Goal: Task Accomplishment & Management: Use online tool/utility

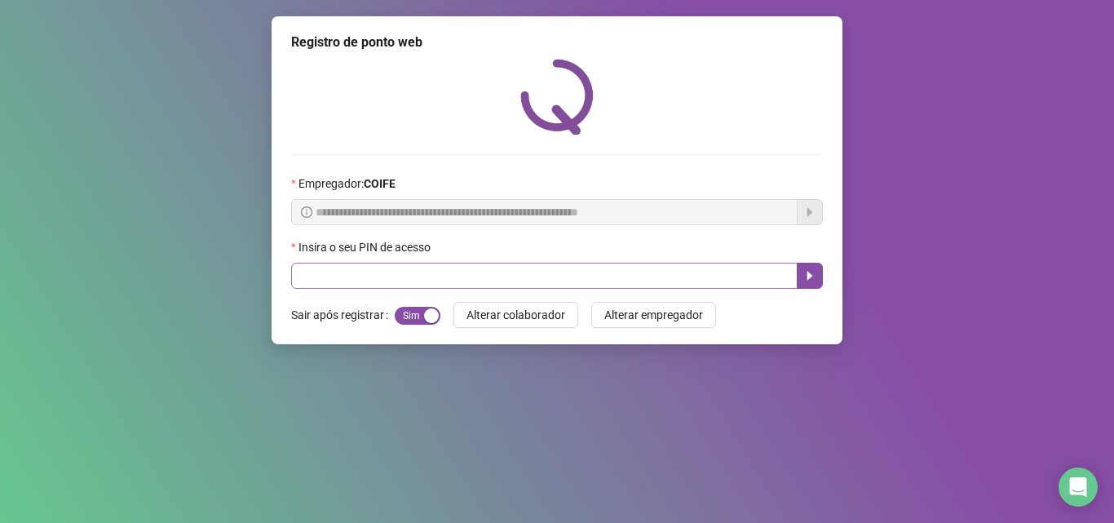
click at [464, 281] on input "text" at bounding box center [544, 276] width 507 height 26
type input "*****"
click at [813, 278] on icon "caret-right" at bounding box center [809, 275] width 13 height 13
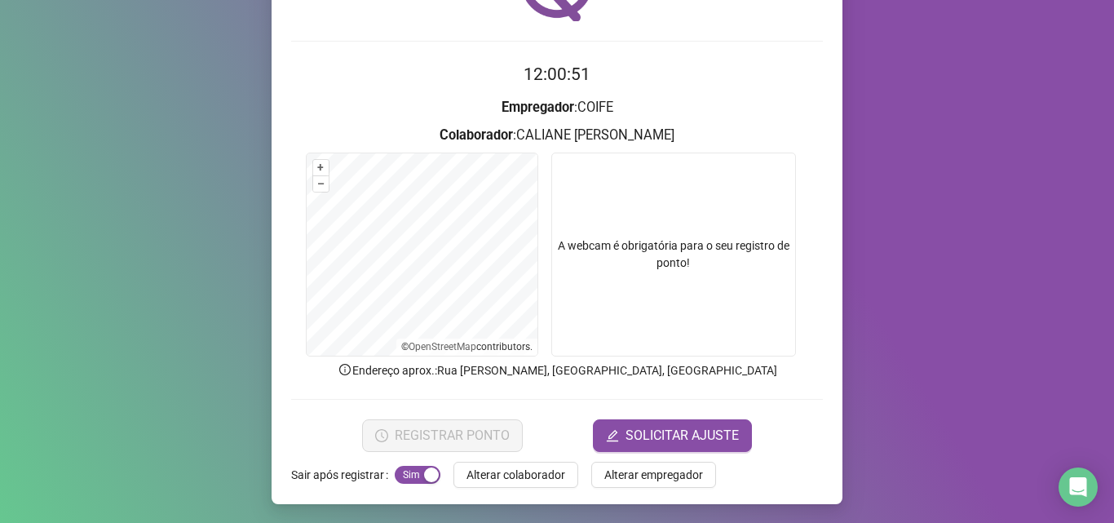
scroll to position [114, 0]
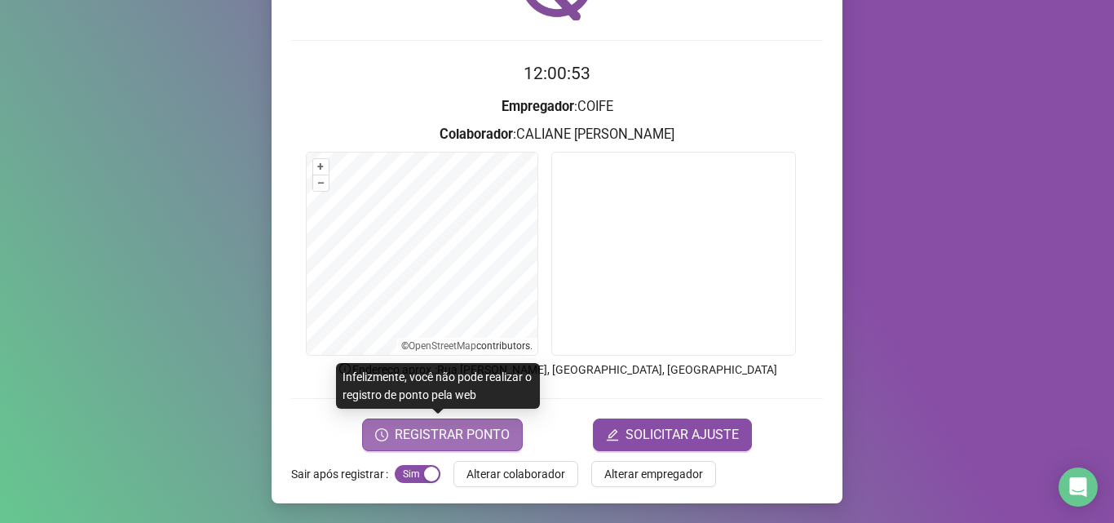
click at [458, 423] on button "REGISTRAR PONTO" at bounding box center [442, 434] width 161 height 33
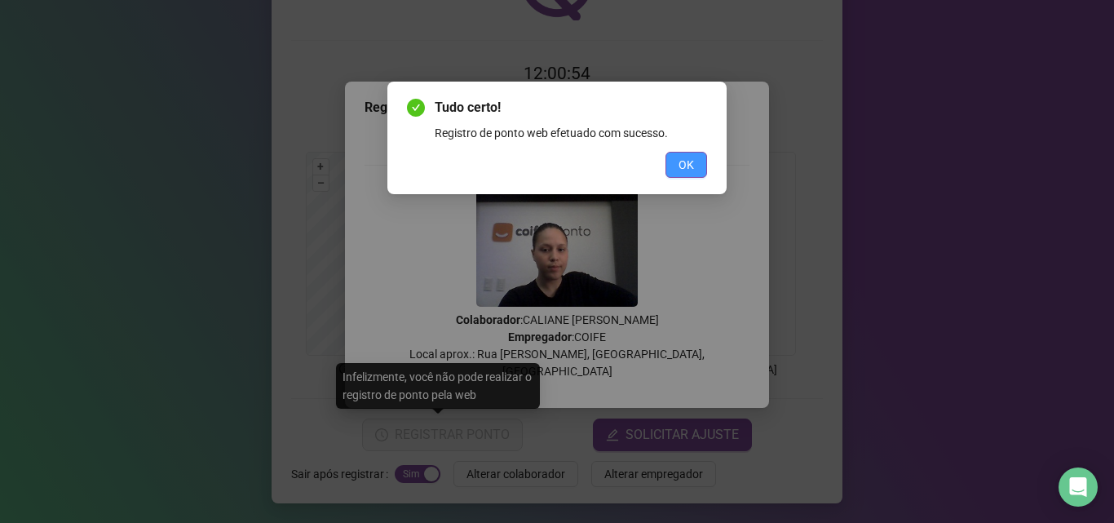
click at [684, 164] on span "OK" at bounding box center [686, 165] width 15 height 18
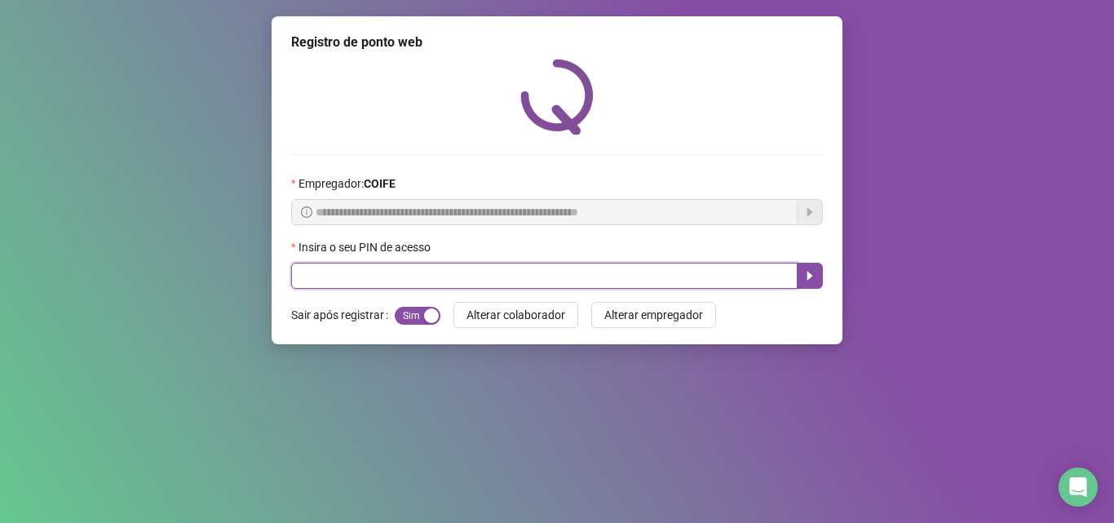
drag, startPoint x: 675, startPoint y: 277, endPoint x: 652, endPoint y: 267, distance: 25.9
click at [657, 269] on input "text" at bounding box center [544, 276] width 507 height 26
type input "*****"
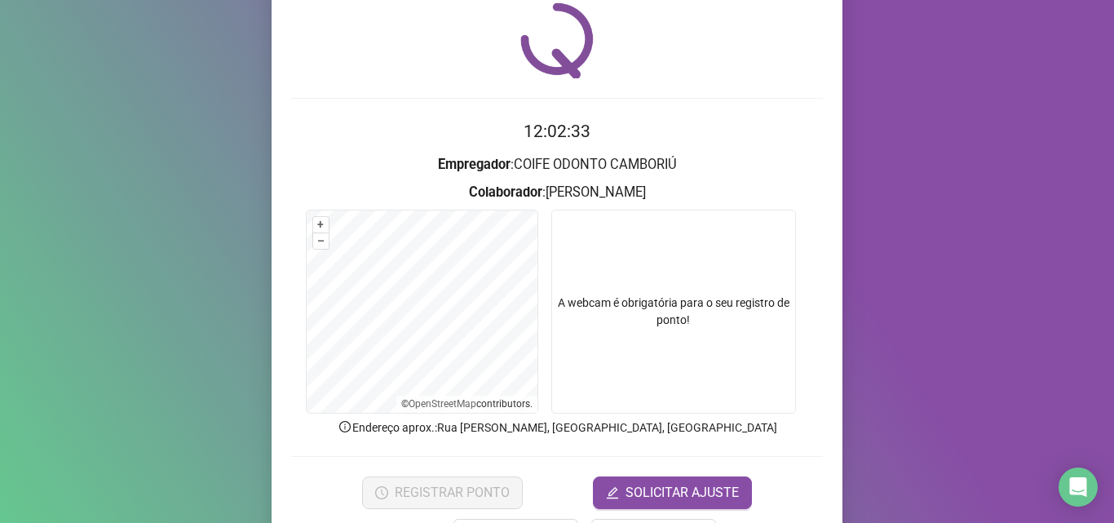
scroll to position [114, 0]
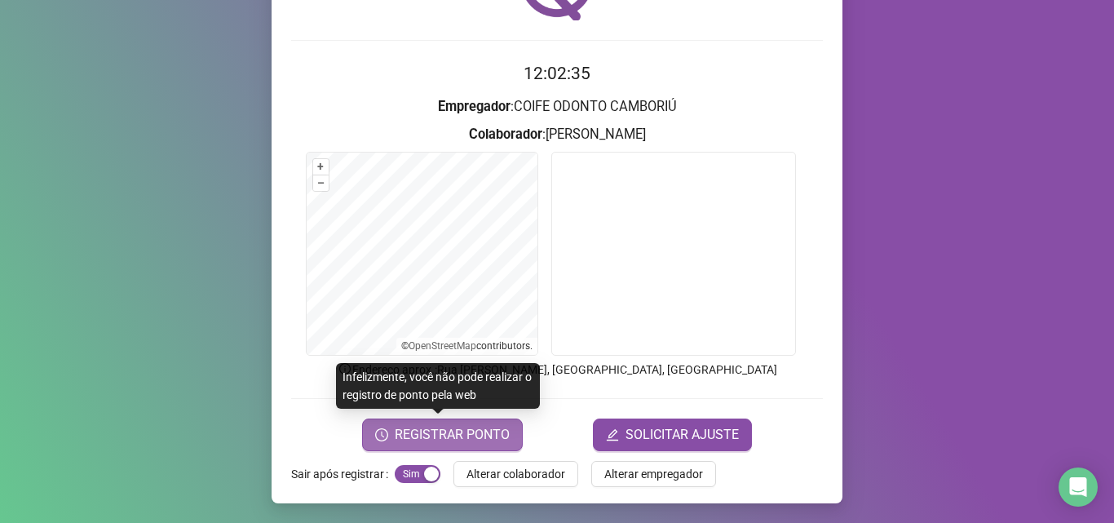
click at [485, 440] on span "REGISTRAR PONTO" at bounding box center [452, 435] width 115 height 20
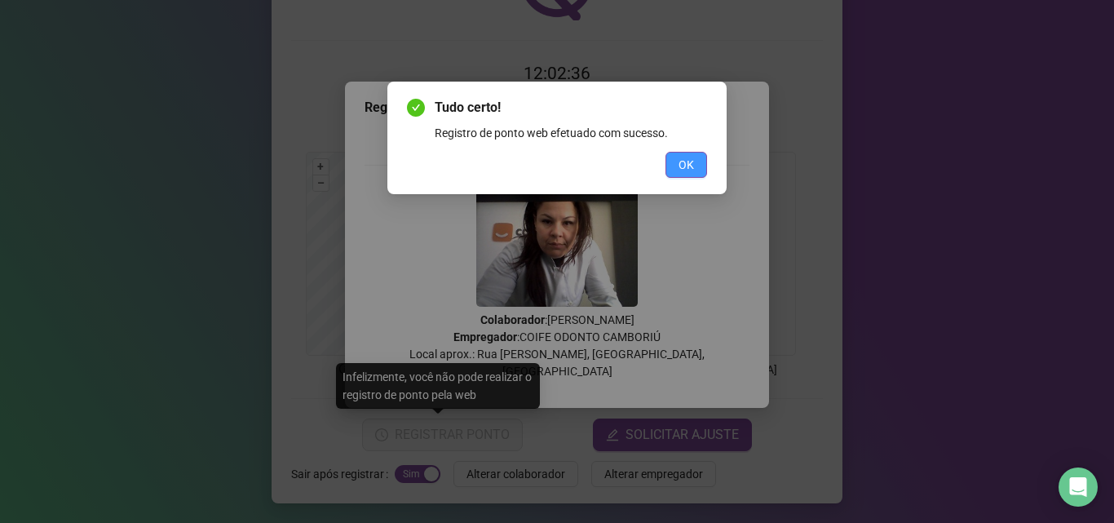
click at [680, 165] on span "OK" at bounding box center [686, 165] width 15 height 18
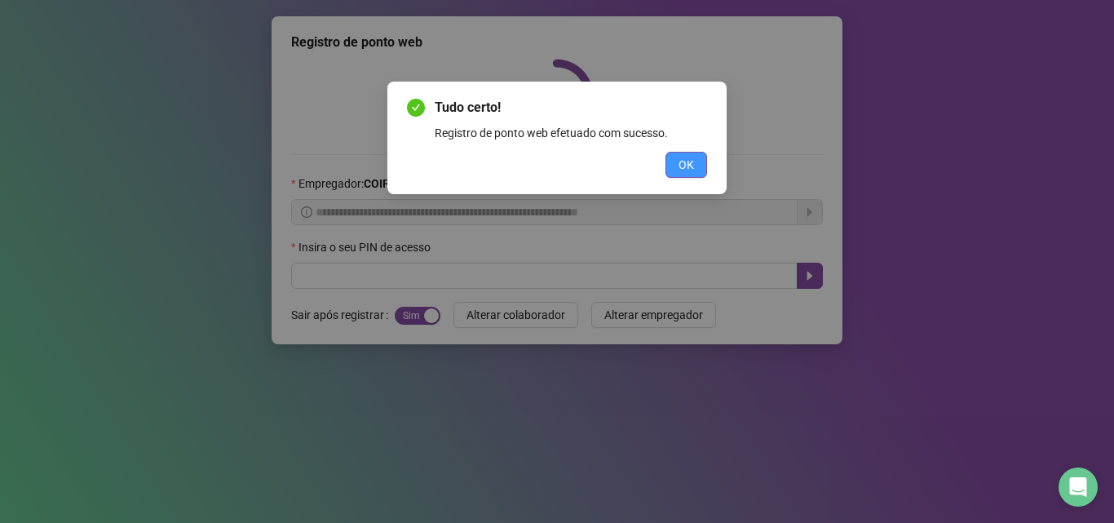
scroll to position [0, 0]
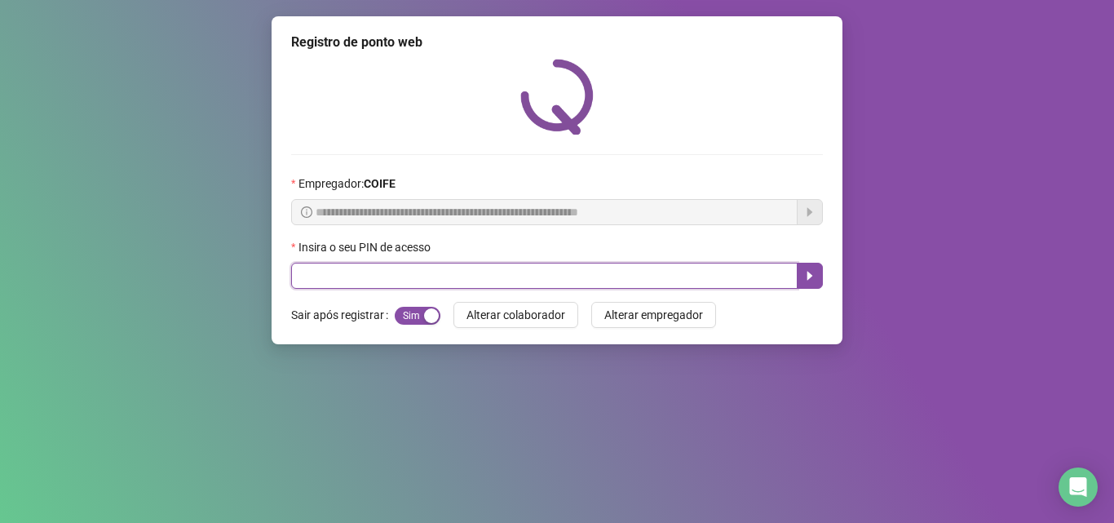
click at [727, 276] on input "text" at bounding box center [544, 276] width 507 height 26
type input "*****"
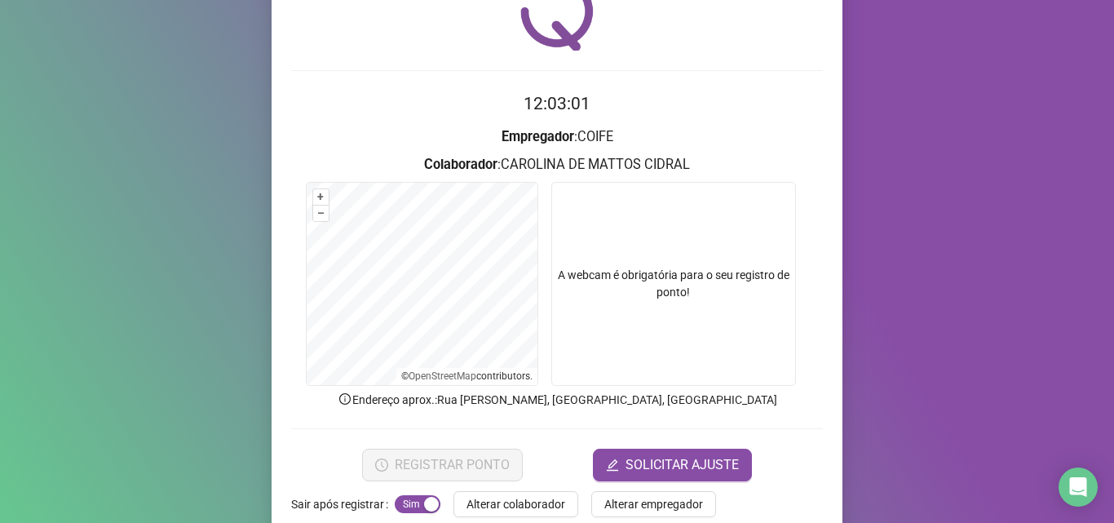
scroll to position [114, 0]
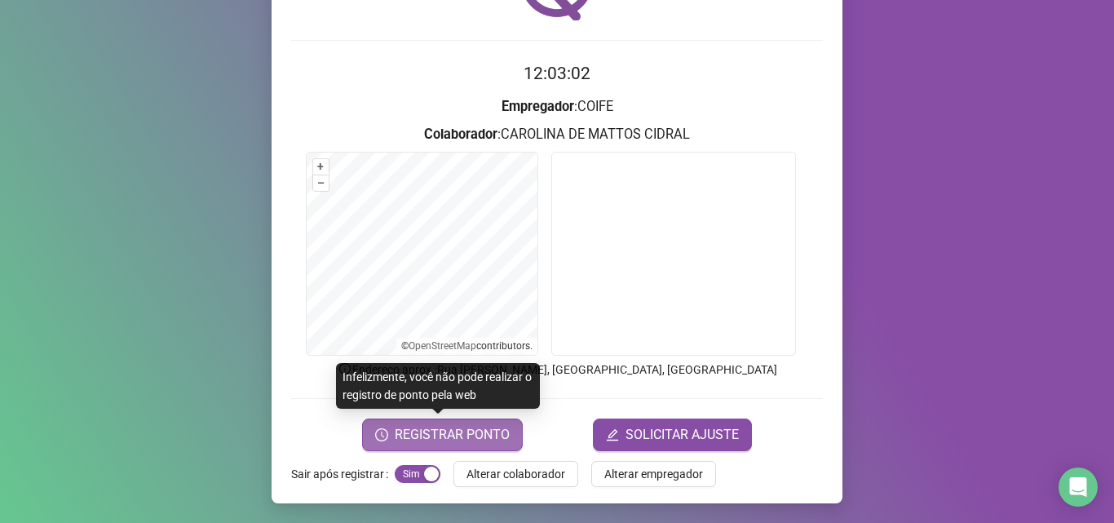
click at [478, 438] on span "REGISTRAR PONTO" at bounding box center [452, 435] width 115 height 20
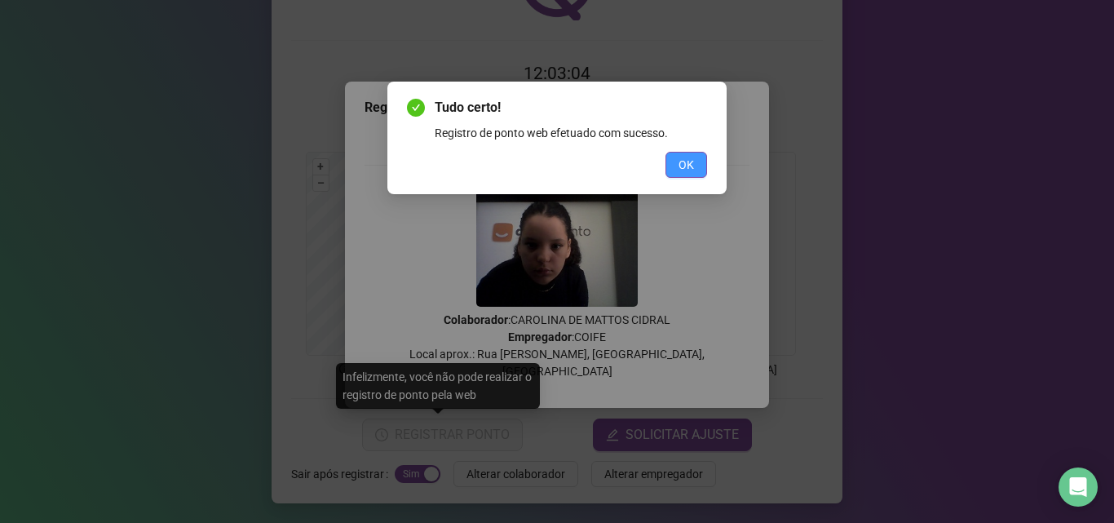
click at [689, 169] on span "OK" at bounding box center [686, 165] width 15 height 18
